Goal: Transaction & Acquisition: Subscribe to service/newsletter

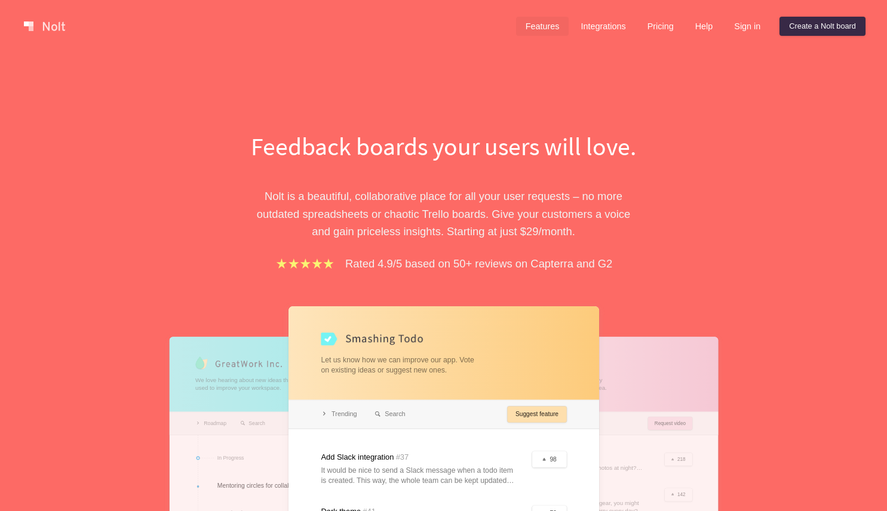
click at [525, 29] on link "Features" at bounding box center [542, 26] width 53 height 19
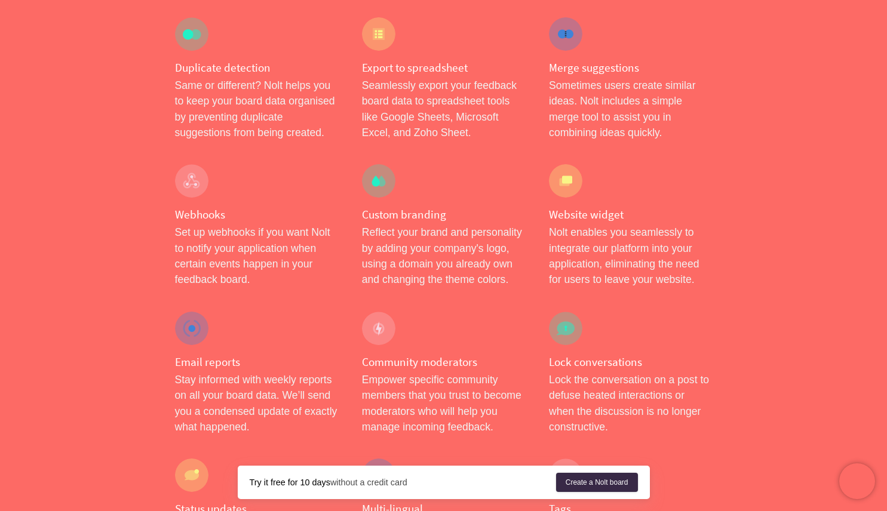
scroll to position [1016, 0]
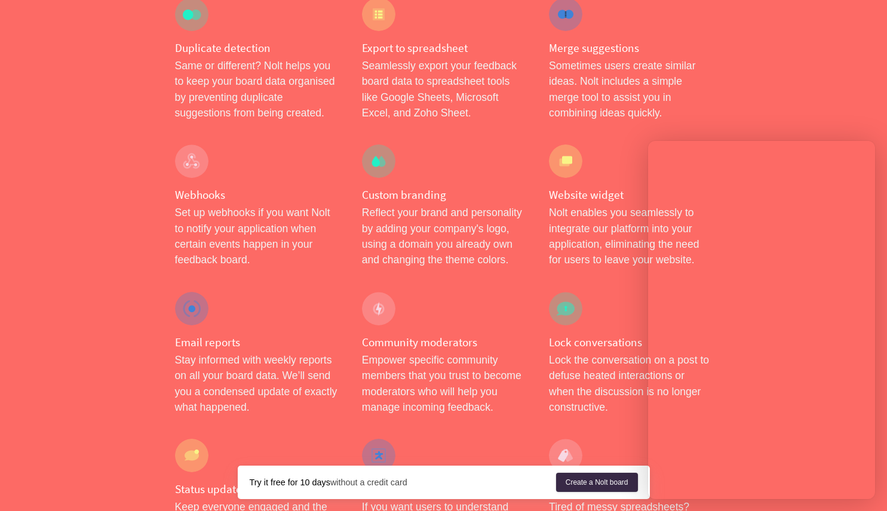
click at [643, 84] on p "Sometimes users create similar ideas. Nolt includes a simple merge tool to assi…" at bounding box center [630, 89] width 163 height 63
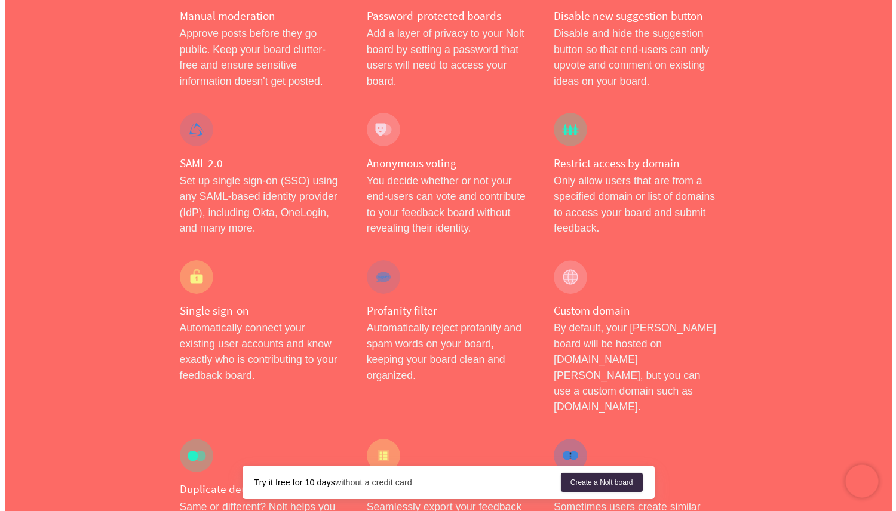
scroll to position [0, 0]
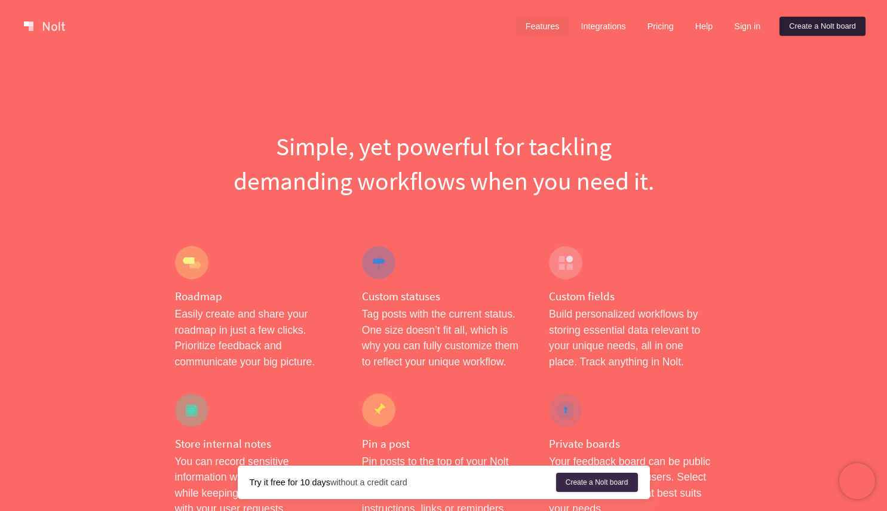
click at [813, 30] on link "Create a Nolt board" at bounding box center [822, 26] width 86 height 19
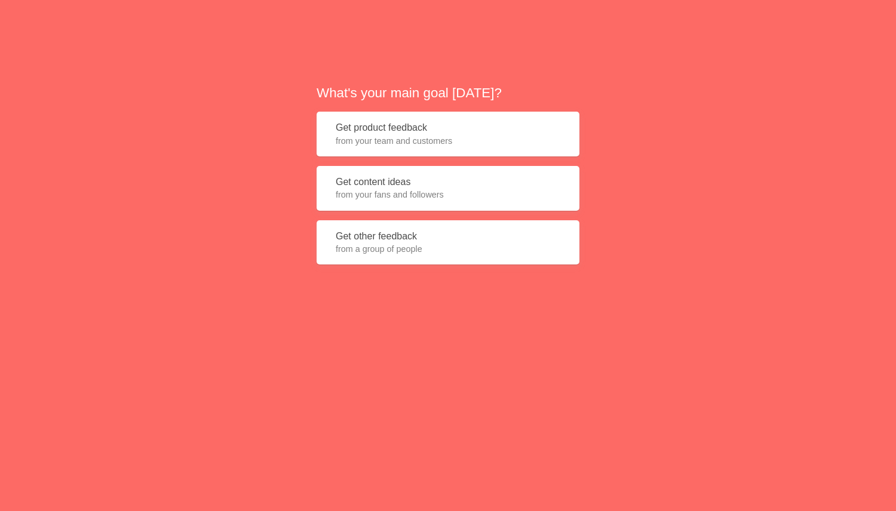
click at [422, 141] on span "from your team and customers" at bounding box center [448, 141] width 225 height 12
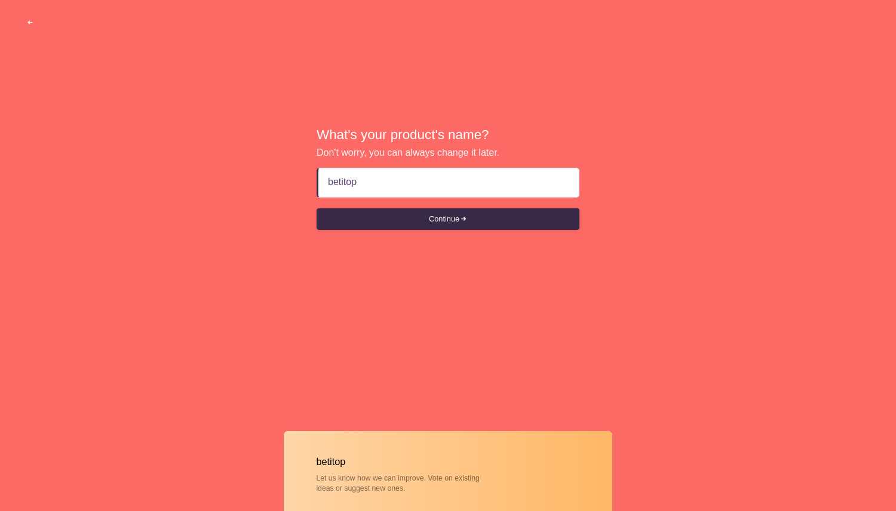
type input "betitop"
click at [316, 208] on button "Continue" at bounding box center [447, 218] width 263 height 21
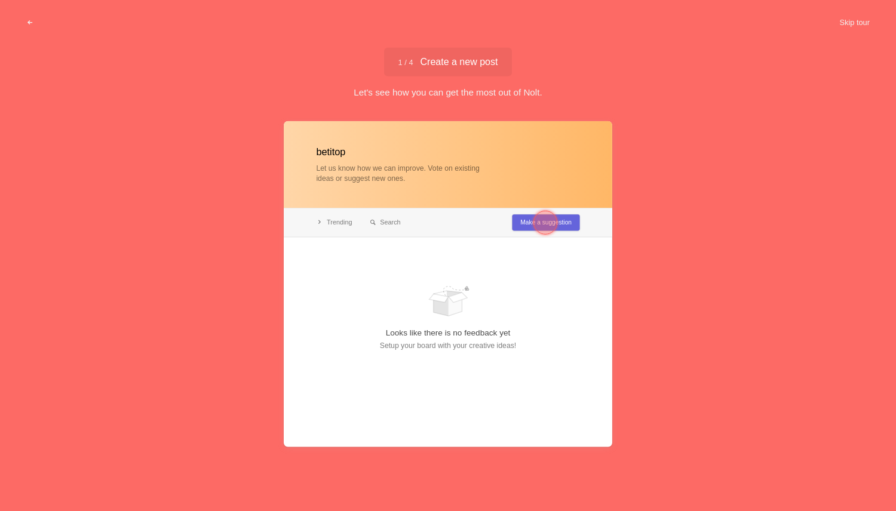
click at [523, 222] on div at bounding box center [448, 284] width 328 height 326
click at [469, 143] on div at bounding box center [448, 284] width 328 height 326
click at [476, 180] on div at bounding box center [448, 284] width 328 height 326
click at [491, 244] on div at bounding box center [448, 284] width 328 height 326
click at [562, 223] on div at bounding box center [545, 222] width 43 height 43
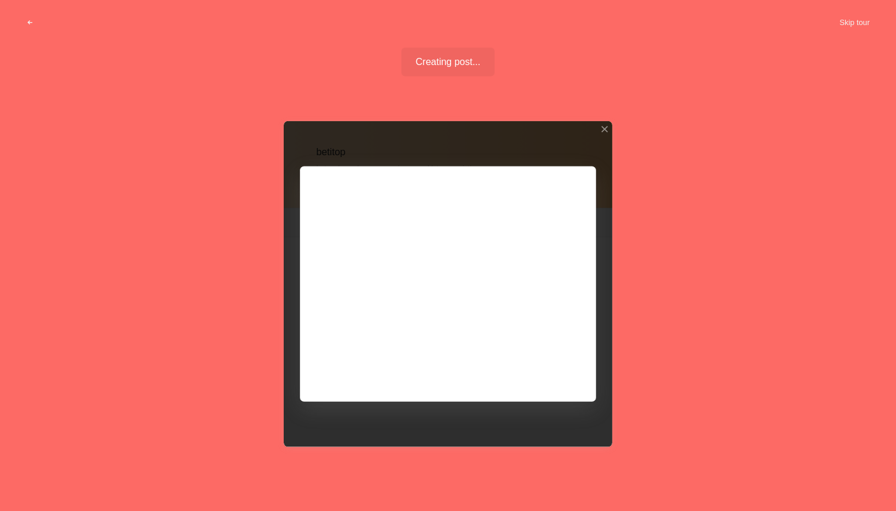
click at [548, 226] on div at bounding box center [448, 284] width 328 height 326
click at [359, 247] on div at bounding box center [448, 284] width 328 height 326
click at [848, 17] on button "Skip tour" at bounding box center [854, 22] width 59 height 21
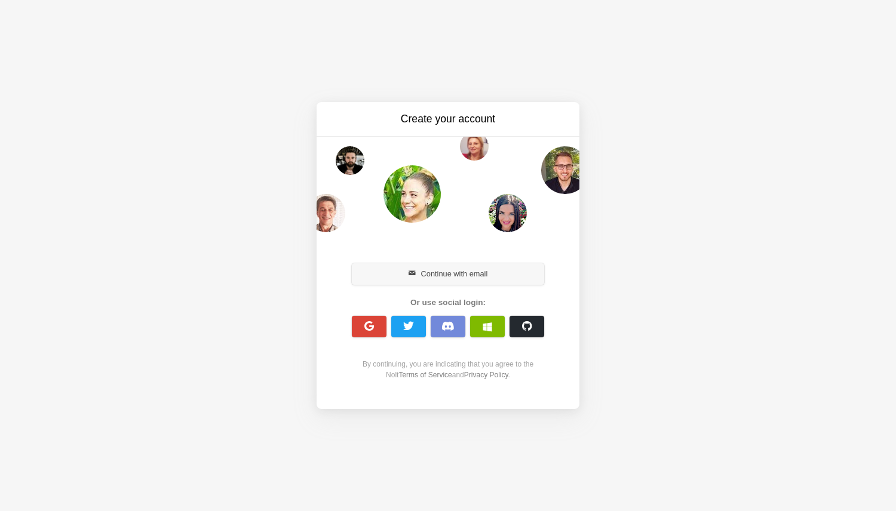
click at [496, 278] on button "Continue with email" at bounding box center [448, 273] width 192 height 21
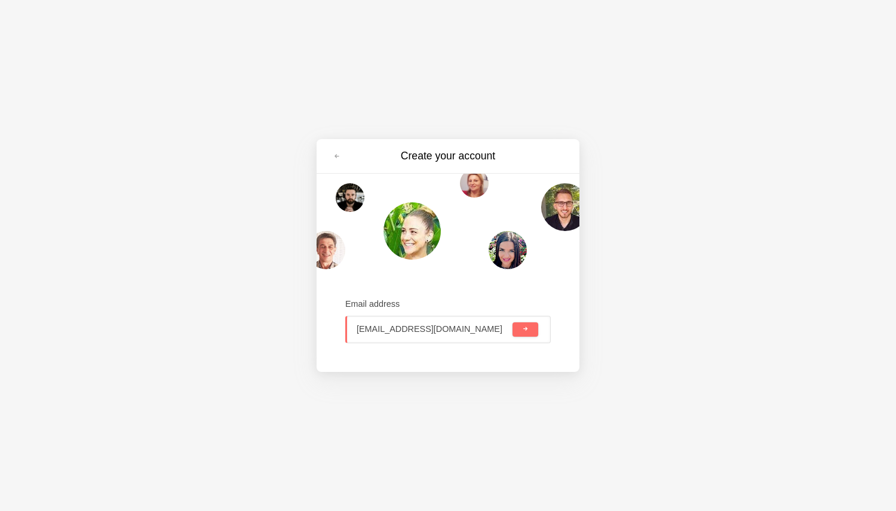
type input "[EMAIL_ADDRESS][DOMAIN_NAME]"
click at [512, 322] on button "submit" at bounding box center [525, 329] width 26 height 14
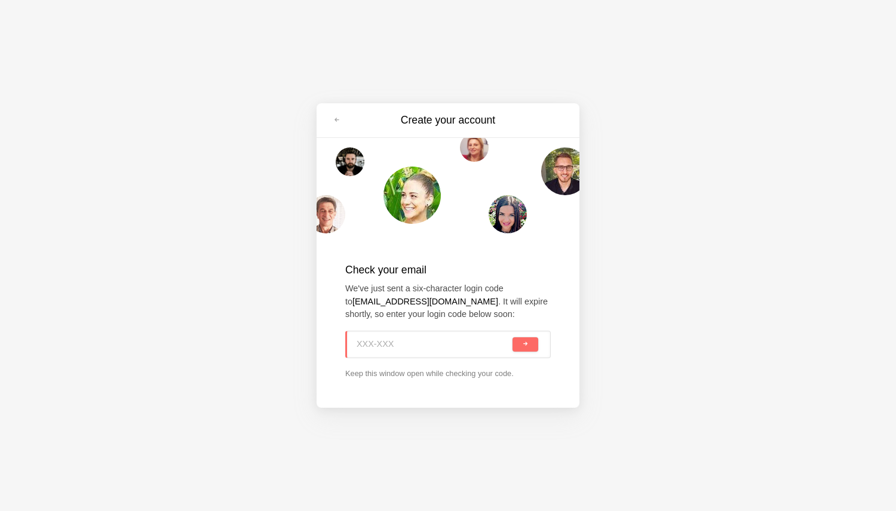
paste input "8H7-Z2M"
type input "8H7-Z2M"
click at [424, 351] on input "8H7-Z2M" at bounding box center [432, 344] width 153 height 26
click at [524, 345] on span "submit" at bounding box center [525, 344] width 7 height 7
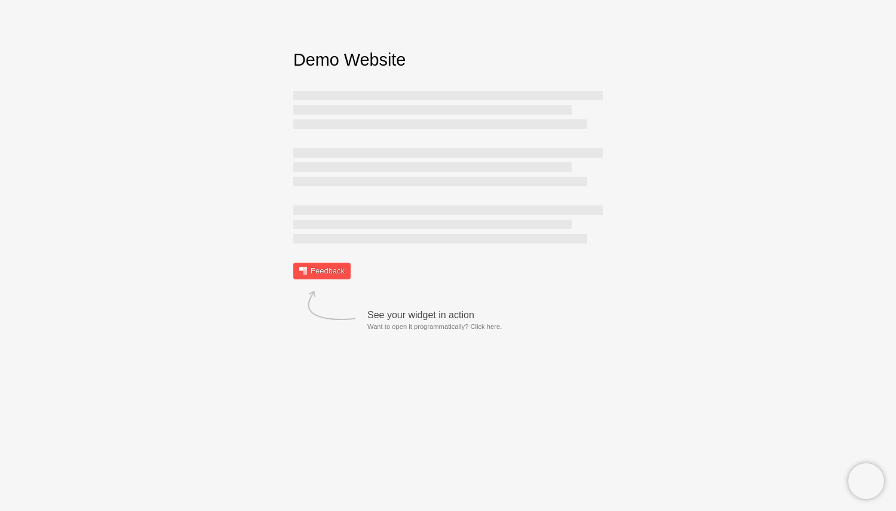
click at [336, 275] on link "Feedback" at bounding box center [321, 271] width 57 height 17
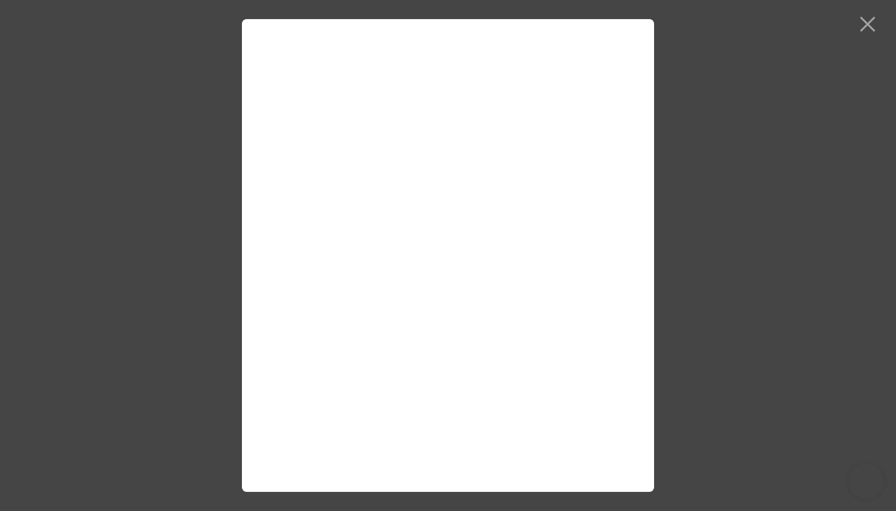
click at [758, 230] on div at bounding box center [448, 255] width 896 height 511
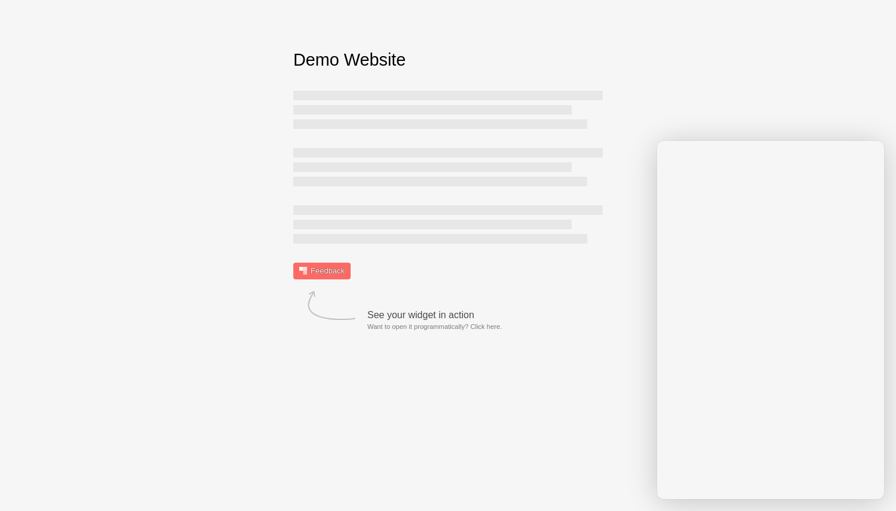
click at [587, 327] on html "Sorry, we don't support your browser. Install a modern browser Demo Website Fee…" at bounding box center [448, 163] width 896 height 327
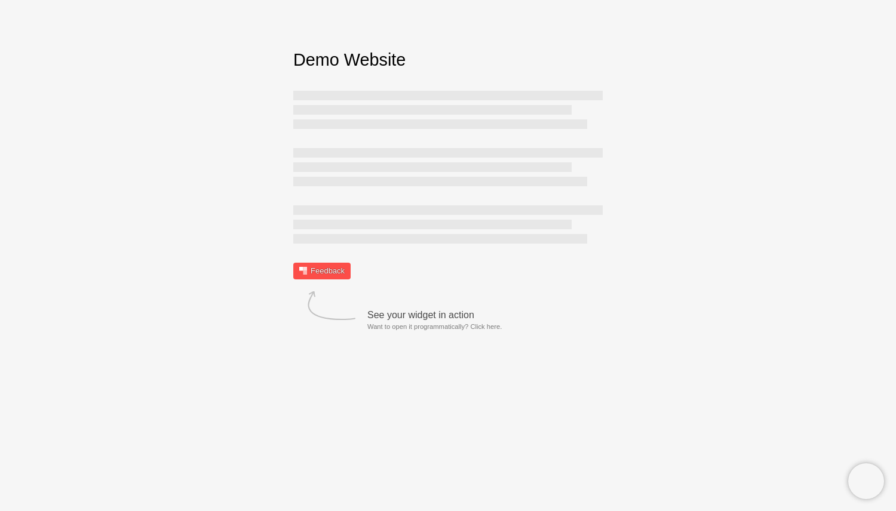
click at [336, 277] on link "Feedback" at bounding box center [321, 271] width 57 height 17
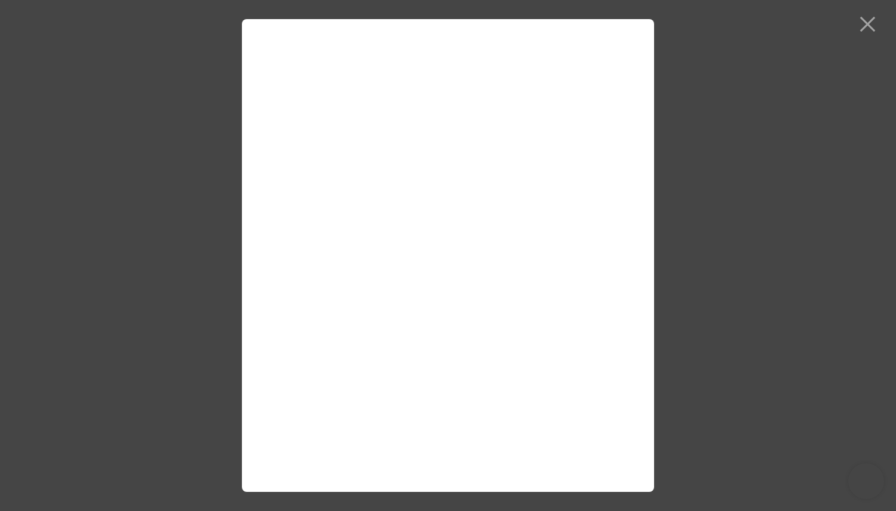
click at [866, 27] on div at bounding box center [448, 255] width 896 height 511
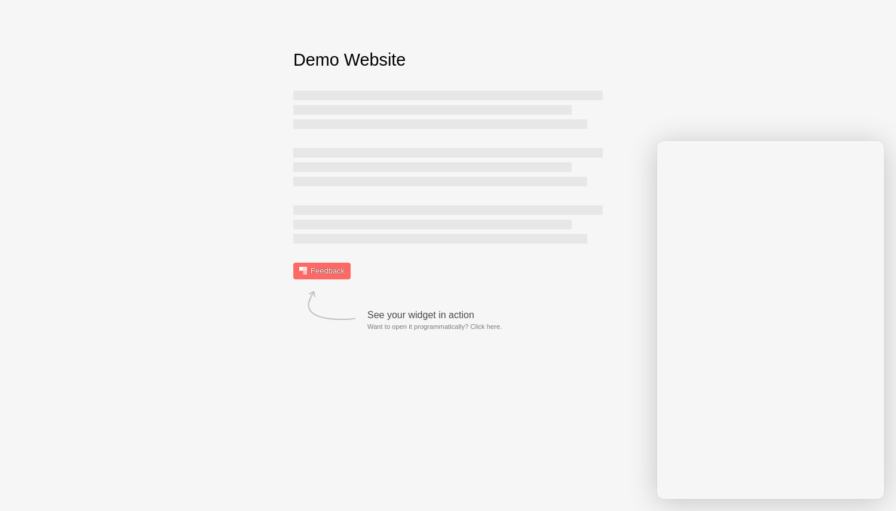
click at [773, 91] on div "Demo Website Feedback See your widget in action Want to open it programmaticall…" at bounding box center [448, 164] width 896 height 232
